Goal: Information Seeking & Learning: Learn about a topic

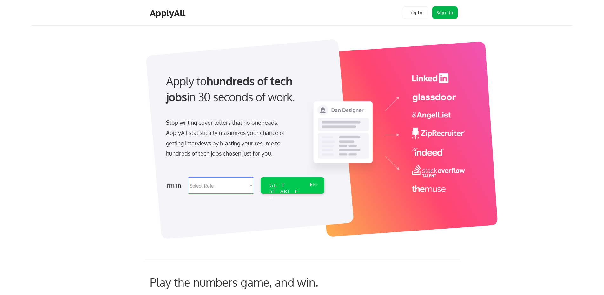
click at [436, 12] on button "Sign Up" at bounding box center [444, 12] width 25 height 13
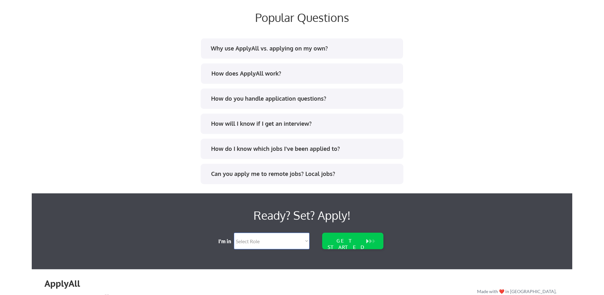
scroll to position [1247, 0]
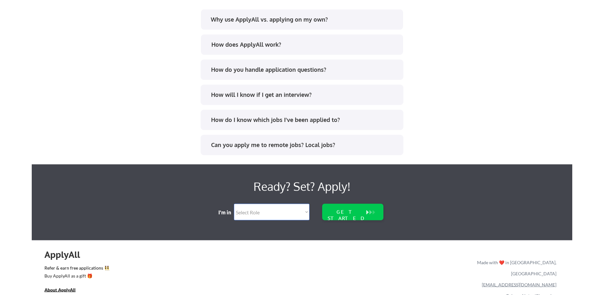
click at [248, 20] on div "Why use ApplyAll vs. applying on my own?" at bounding box center [304, 19] width 186 height 8
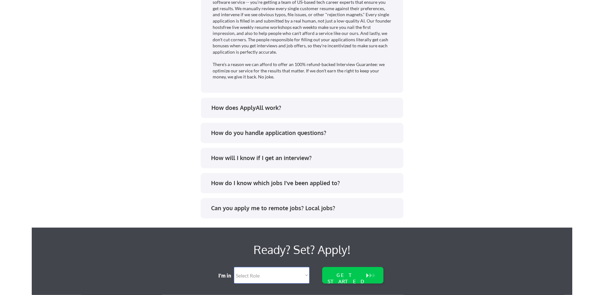
scroll to position [1441, 0]
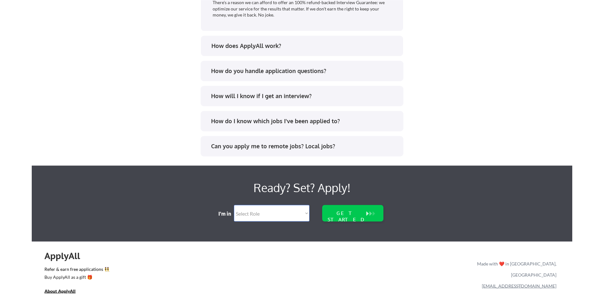
click at [238, 45] on div "How does ApplyAll work?" at bounding box center [304, 46] width 186 height 8
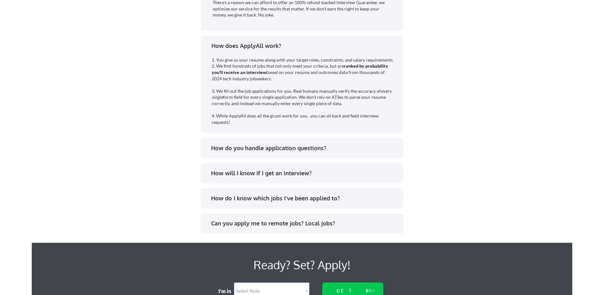
scroll to position [1441, 0]
click at [230, 45] on div "How does ApplyAll work?" at bounding box center [304, 46] width 186 height 8
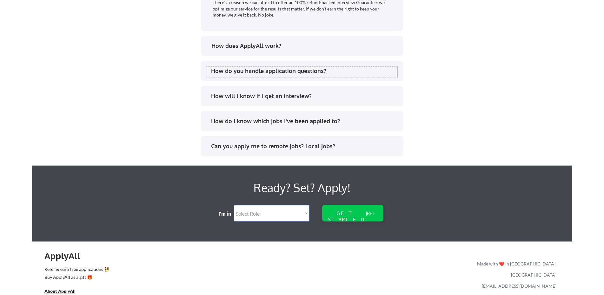
scroll to position [1441, 0]
click at [258, 68] on div "How do you handle application questions?" at bounding box center [304, 71] width 186 height 8
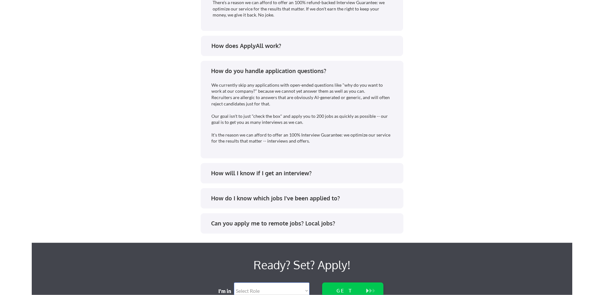
click at [244, 70] on div "How do you handle application questions?" at bounding box center [304, 71] width 186 height 8
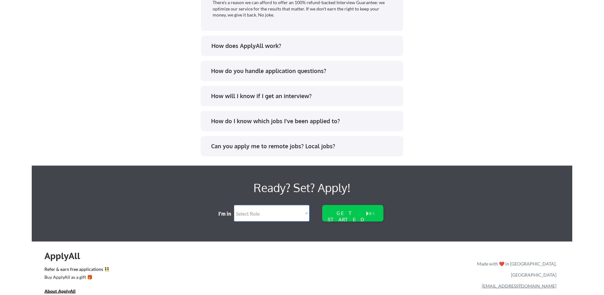
click at [244, 96] on div "How will I know if I get an interview?" at bounding box center [304, 96] width 186 height 8
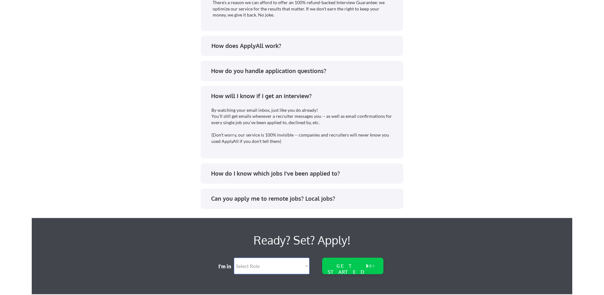
click at [264, 98] on div "How will I know if I get an interview?" at bounding box center [304, 96] width 186 height 8
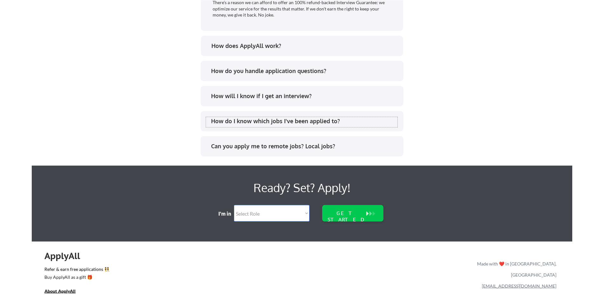
click at [280, 126] on div "How do I know which jobs I've been applied to?" at bounding box center [301, 122] width 191 height 10
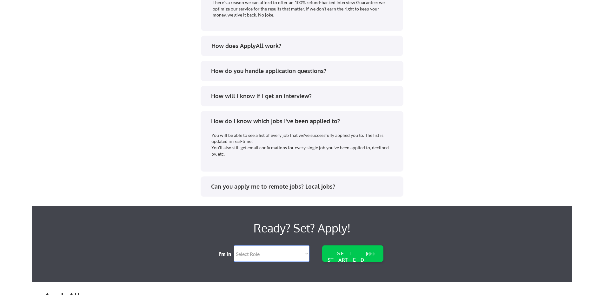
click at [291, 114] on div "How do I know which jobs I've been applied to? You will be able to see a list o…" at bounding box center [302, 141] width 203 height 61
click at [286, 119] on div "How do I know which jobs I've been applied to?" at bounding box center [304, 121] width 186 height 8
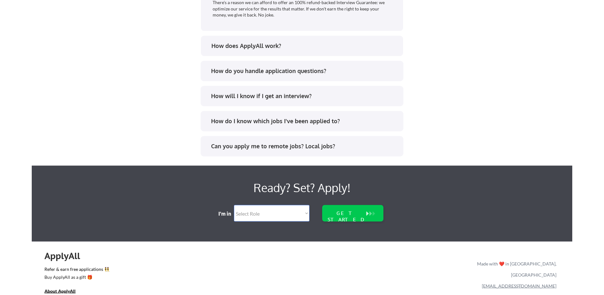
scroll to position [1441, 0]
click at [276, 146] on div "Can you apply me to remote jobs? Local jobs?" at bounding box center [304, 146] width 186 height 8
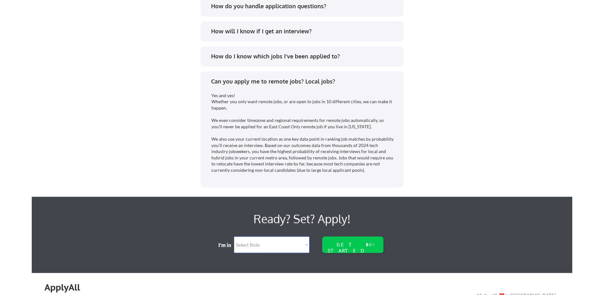
scroll to position [1506, 0]
click at [272, 86] on div "Can you apply me to remote jobs? Local jobs?" at bounding box center [301, 82] width 191 height 10
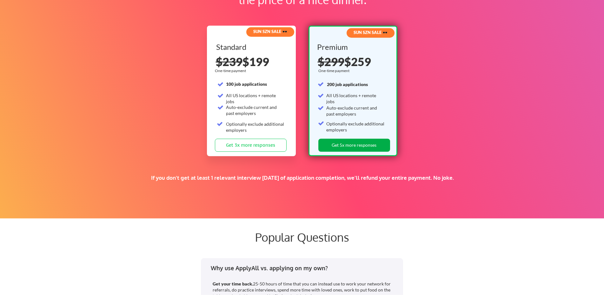
scroll to position [974, 0]
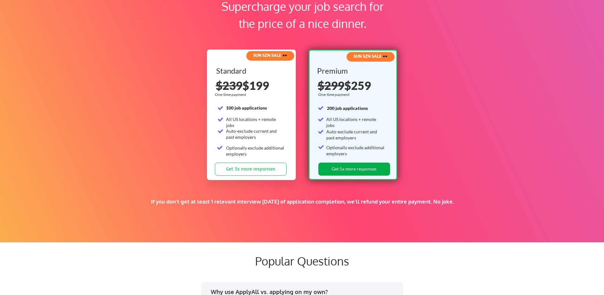
click at [338, 171] on button "Get 5x more responses" at bounding box center [354, 169] width 72 height 13
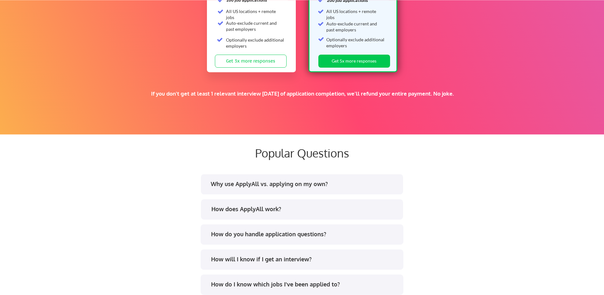
scroll to position [1084, 0]
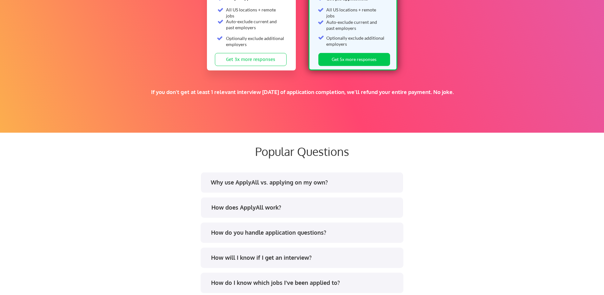
click at [275, 182] on div "Why use ApplyAll vs. applying on my own?" at bounding box center [304, 182] width 186 height 8
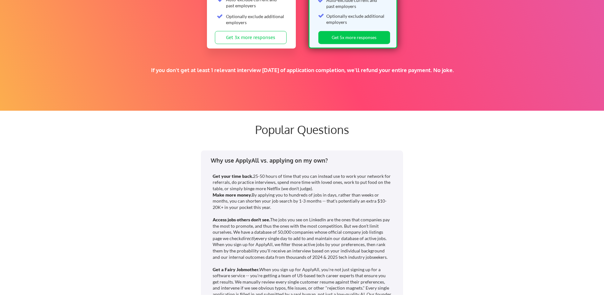
scroll to position [1116, 0]
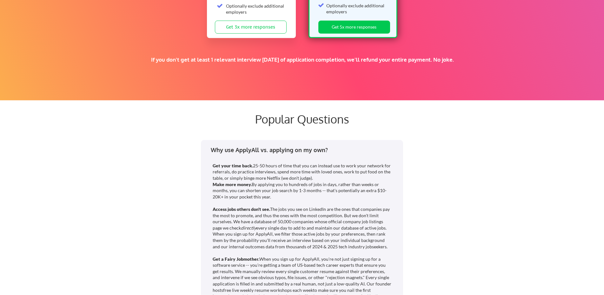
click at [271, 154] on div "Why use ApplyAll vs. applying on my own?" at bounding box center [301, 151] width 191 height 10
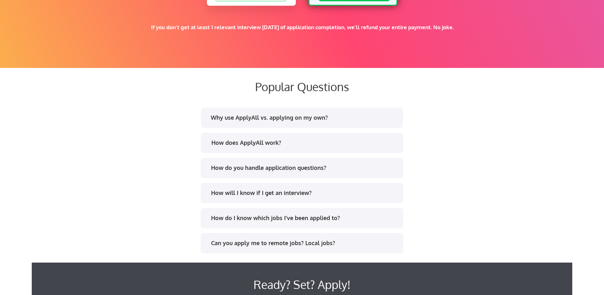
scroll to position [1213, 0]
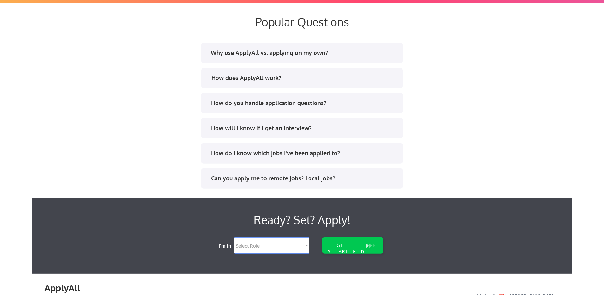
click at [257, 129] on div "How will I know if I get an interview?" at bounding box center [304, 128] width 186 height 8
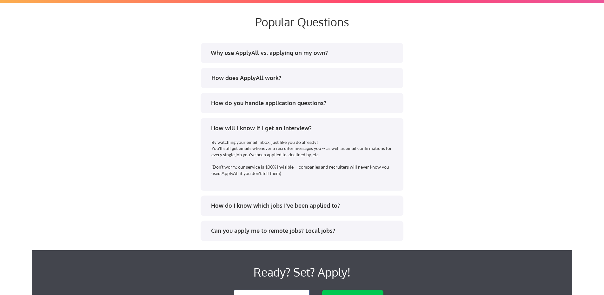
click at [272, 123] on div "How will I know if I get an interview? By watching your email inbox, just like …" at bounding box center [302, 154] width 203 height 73
click at [271, 127] on div "How will I know if I get an interview?" at bounding box center [304, 128] width 186 height 8
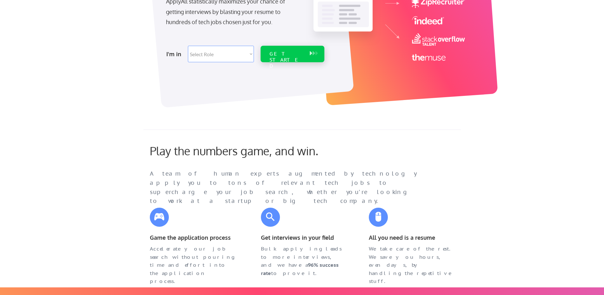
scroll to position [0, 0]
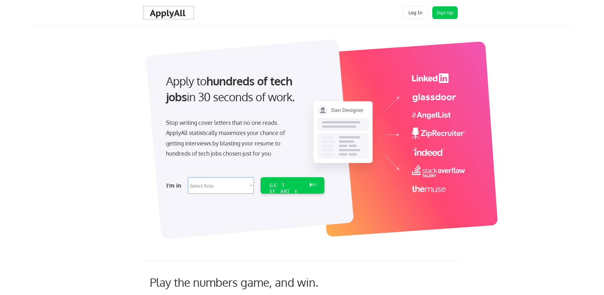
click at [166, 18] on div "ApplyAll" at bounding box center [168, 13] width 37 height 11
